Goal: Task Accomplishment & Management: Manage account settings

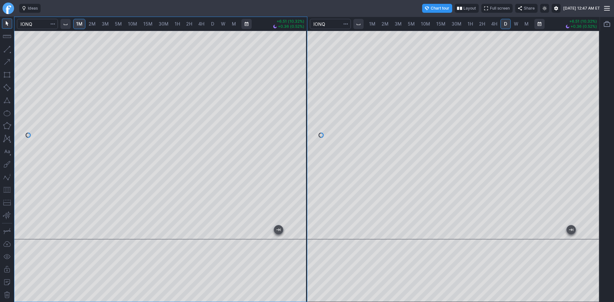
click at [470, 23] on span "1H" at bounding box center [470, 23] width 5 height 5
click at [452, 24] on span "30M" at bounding box center [457, 23] width 10 height 5
drag, startPoint x: 588, startPoint y: 118, endPoint x: 587, endPoint y: 147, distance: 29.4
click at [587, 137] on div at bounding box center [593, 133] width 13 height 193
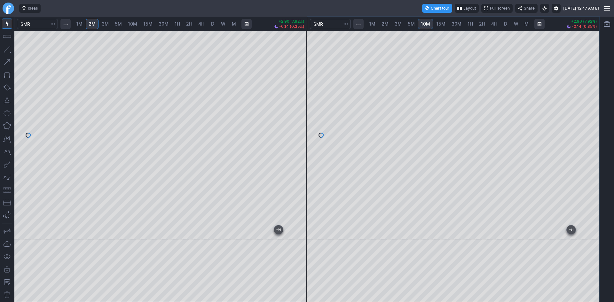
drag, startPoint x: 512, startPoint y: 231, endPoint x: 616, endPoint y: 220, distance: 104.6
click at [614, 220] on html "Ideas Chart tour Layout Full screen Share Fri OCT 03 2025 12:47 AM ET 1M 2M 3M …" at bounding box center [307, 151] width 614 height 302
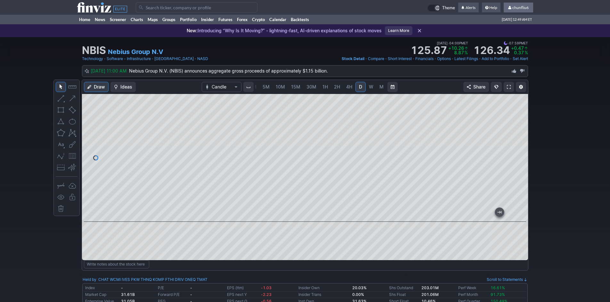
click at [524, 5] on span "chunfliu6" at bounding box center [520, 7] width 16 height 5
click at [503, 46] on link "Sign Out" at bounding box center [515, 47] width 36 height 10
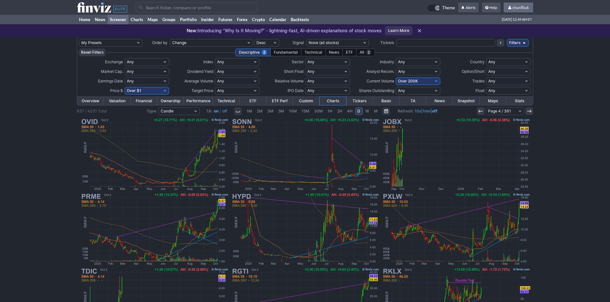
click at [518, 7] on span "chunfliu6" at bounding box center [520, 7] width 16 height 5
click at [507, 46] on link "Sign Out" at bounding box center [515, 47] width 36 height 10
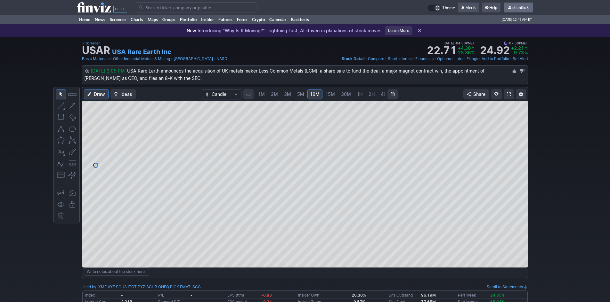
click at [518, 6] on span "chunfliu6" at bounding box center [520, 7] width 16 height 5
click at [509, 44] on link "Sign Out" at bounding box center [515, 47] width 36 height 10
